Goal: Find specific page/section: Find specific page/section

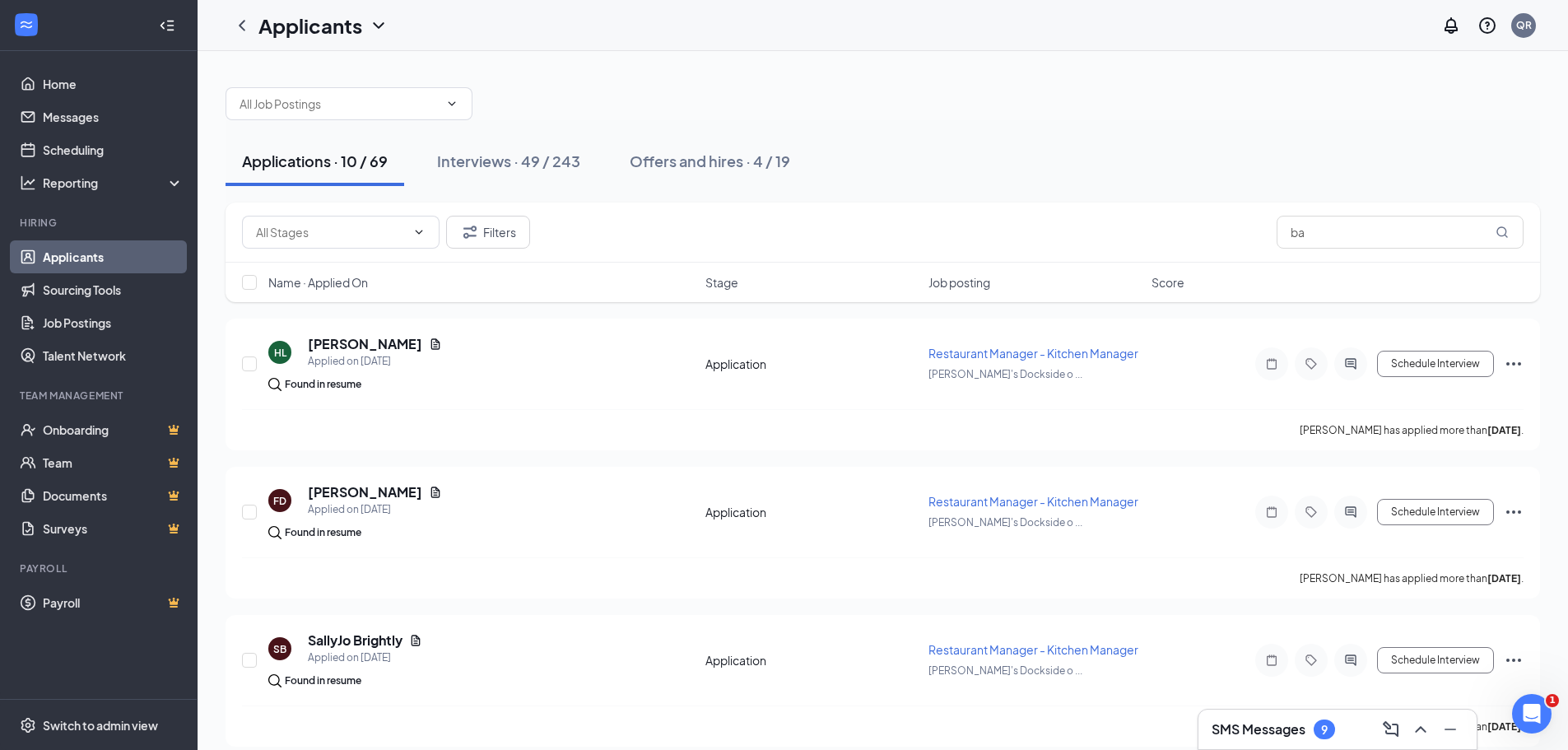
type input "b"
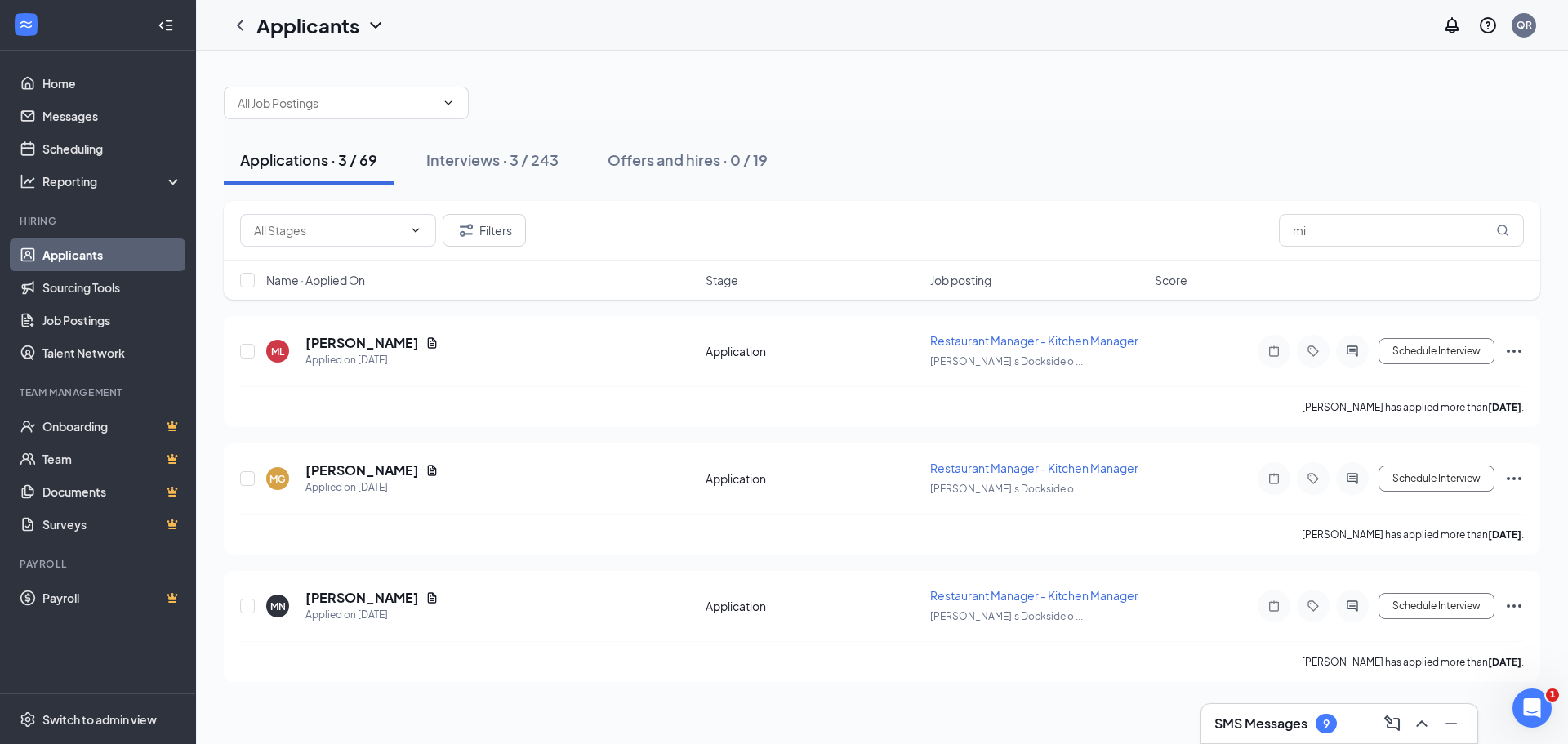
type input "m"
